Goal: Find specific page/section: Find specific page/section

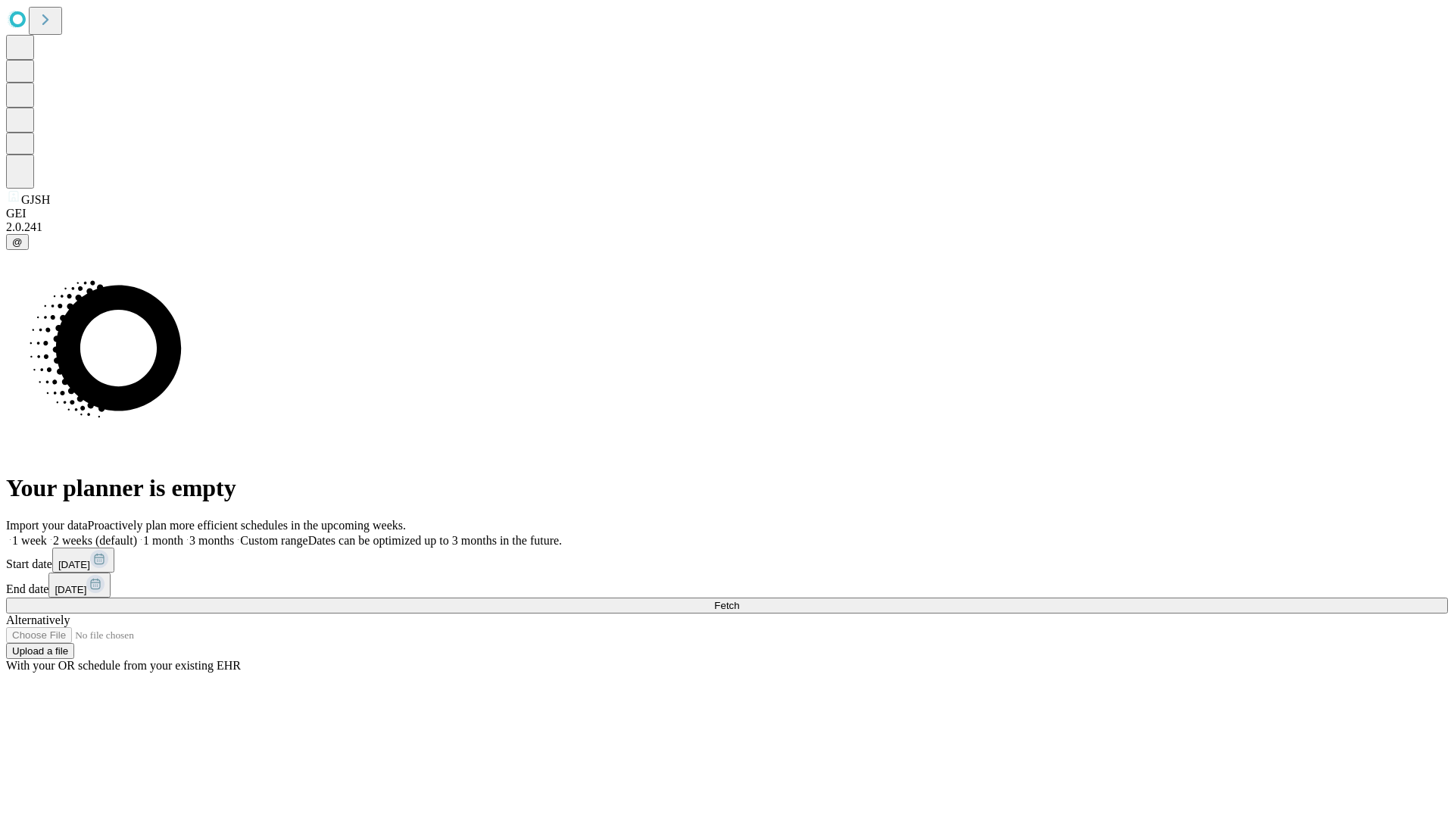
click at [739, 600] on span "Fetch" at bounding box center [726, 605] width 25 height 11
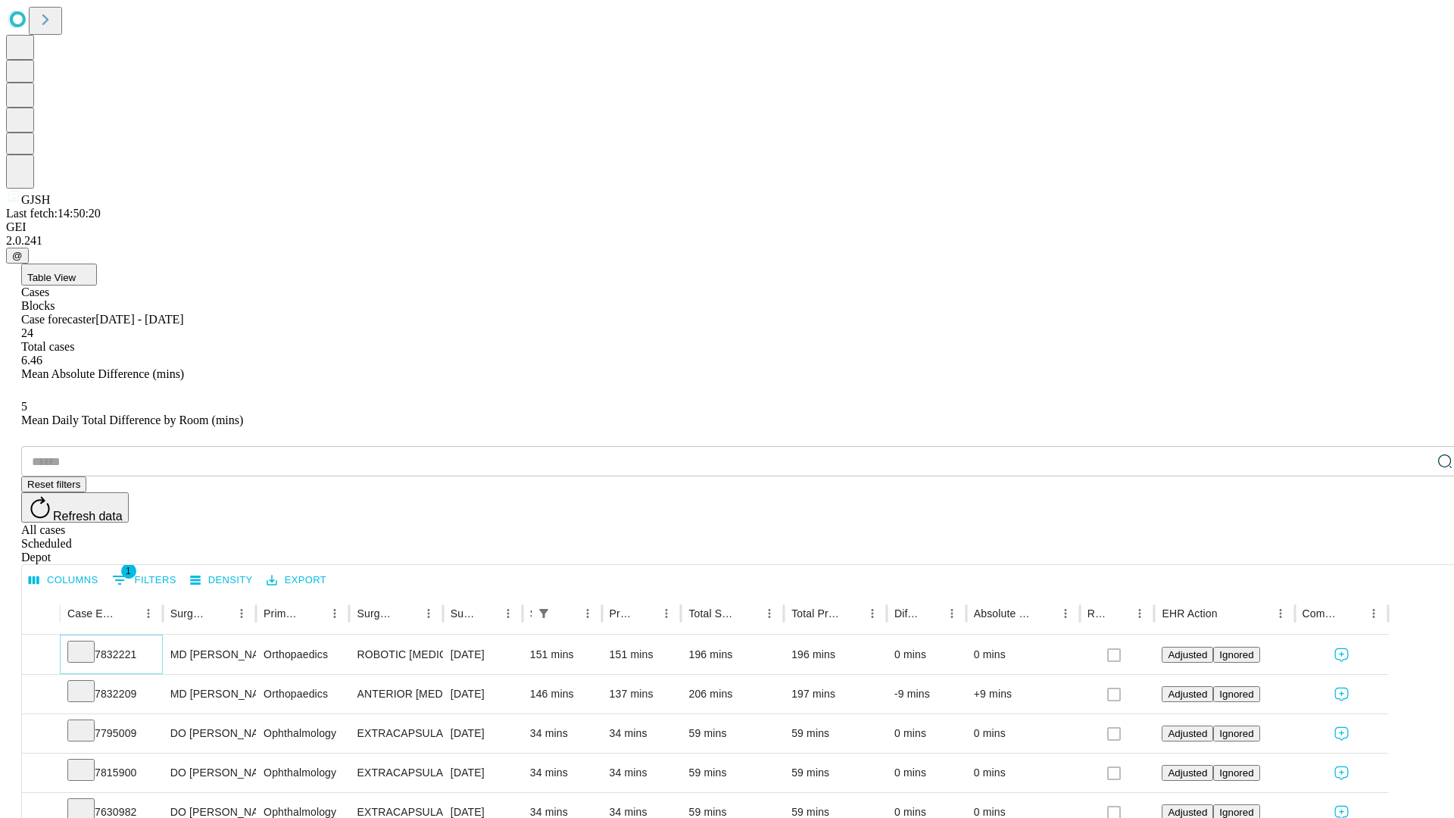
click at [89, 643] on icon at bounding box center [80, 650] width 15 height 15
